Goal: Navigation & Orientation: Find specific page/section

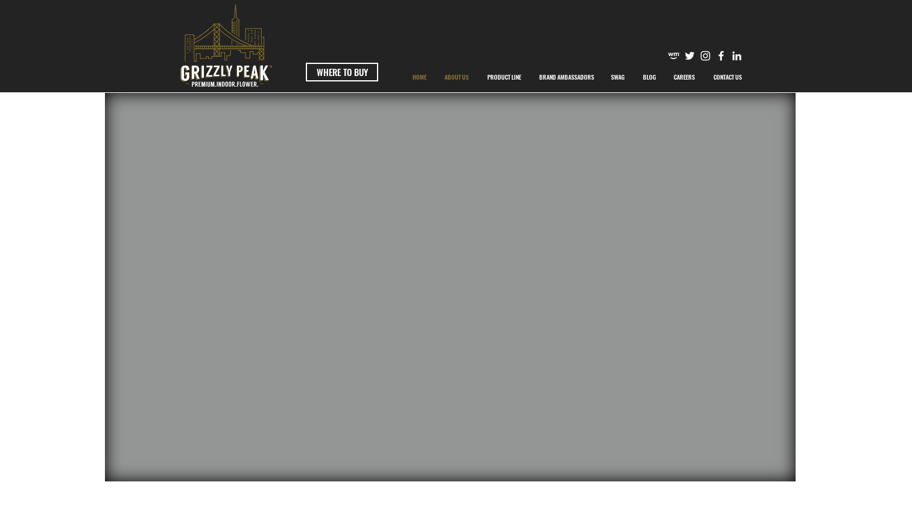
click at [462, 80] on p "ABOUT US" at bounding box center [457, 77] width 36 height 30
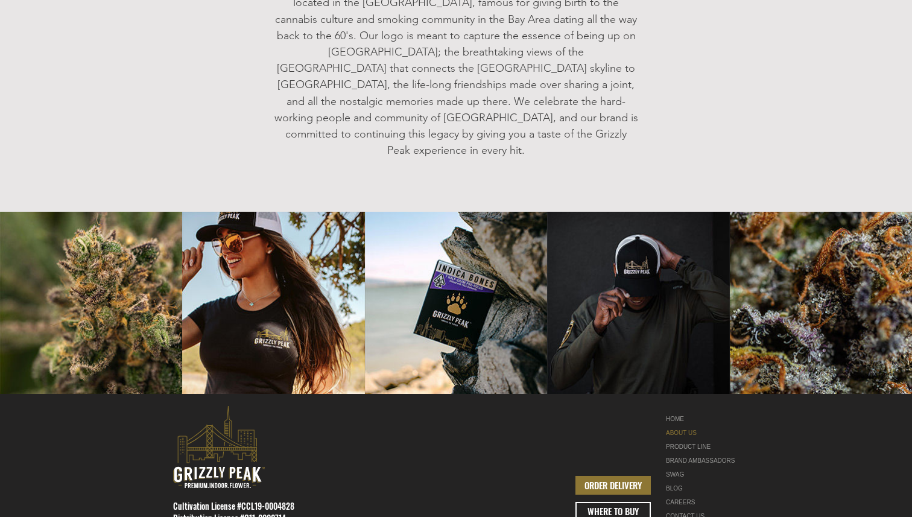
scroll to position [1481, 0]
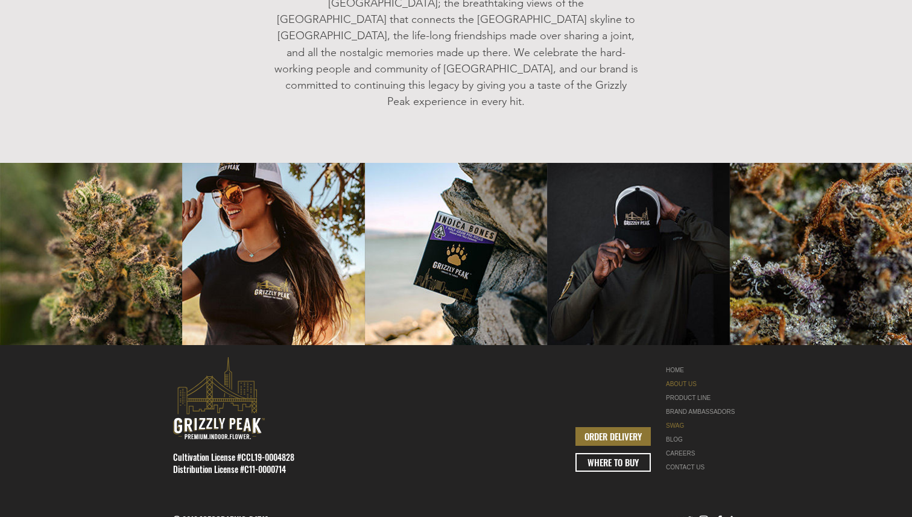
click at [680, 419] on link "SWAG" at bounding box center [704, 426] width 76 height 14
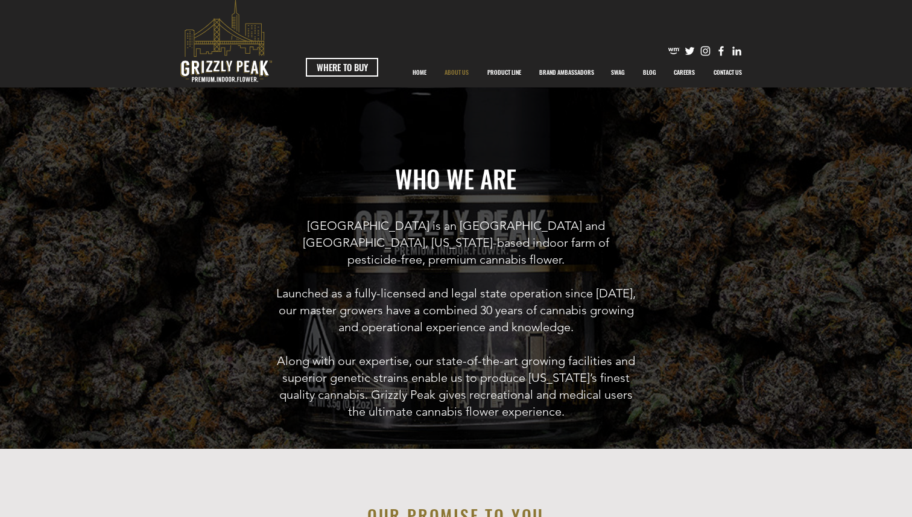
scroll to position [0, 0]
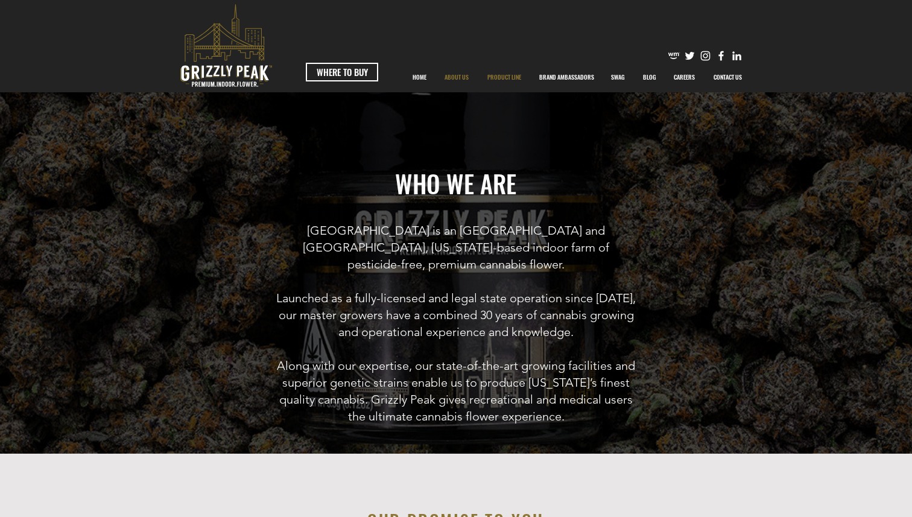
click at [501, 79] on p "PRODUCT LINE" at bounding box center [504, 77] width 46 height 30
